Goal: Check status: Check status

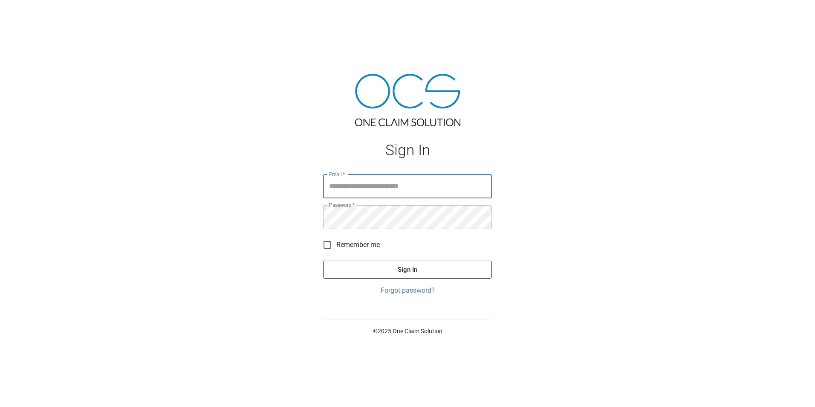
type input "**********"
click at [401, 268] on button "Sign In" at bounding box center [407, 269] width 169 height 18
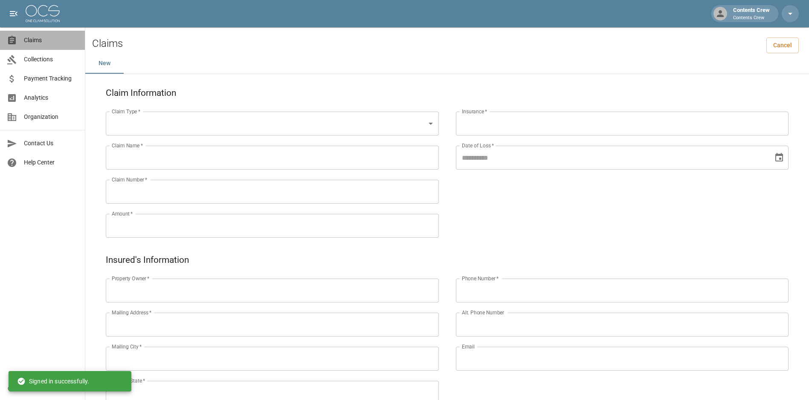
click at [46, 38] on span "Claims" at bounding box center [51, 40] width 54 height 9
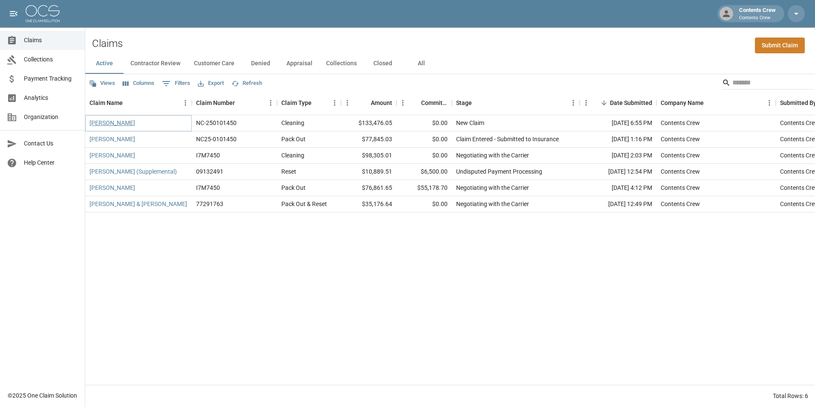
click at [126, 123] on link "[PERSON_NAME]" at bounding box center [113, 122] width 46 height 9
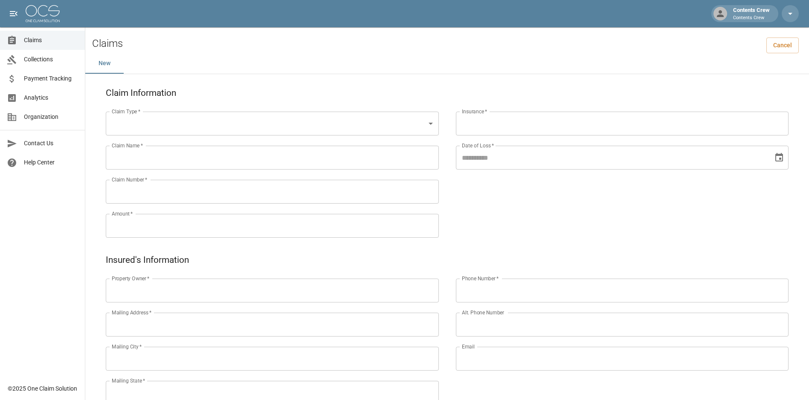
click at [43, 43] on span "Claims" at bounding box center [51, 40] width 54 height 9
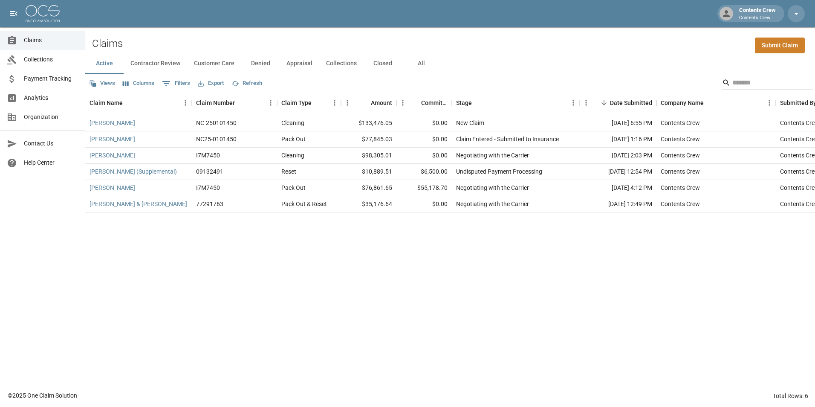
click at [378, 63] on button "Closed" at bounding box center [383, 63] width 38 height 20
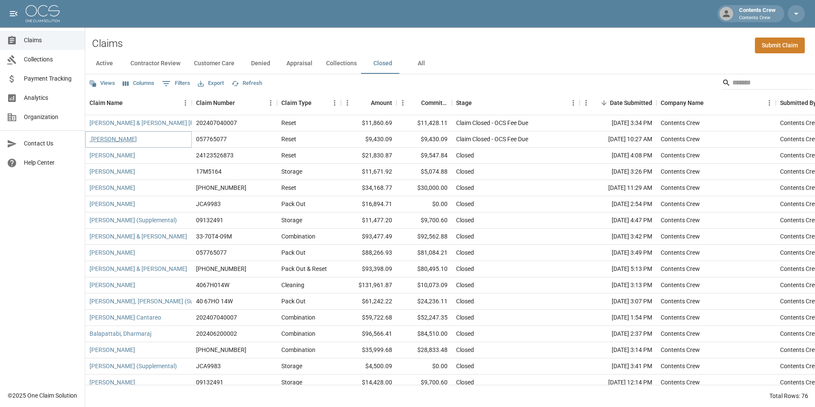
click at [137, 139] on link ".[PERSON_NAME]" at bounding box center [113, 139] width 47 height 9
